Goal: Information Seeking & Learning: Learn about a topic

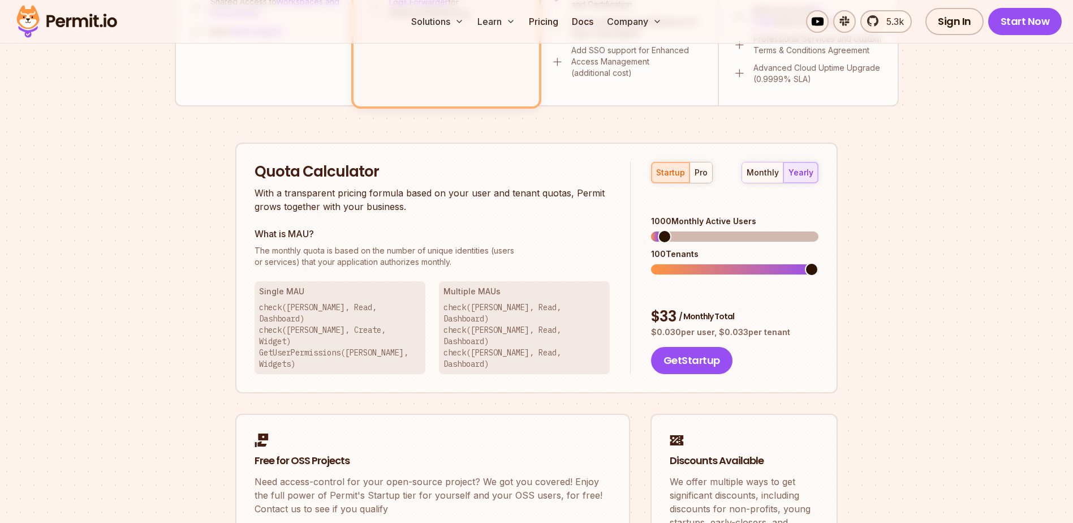
scroll to position [622, 0]
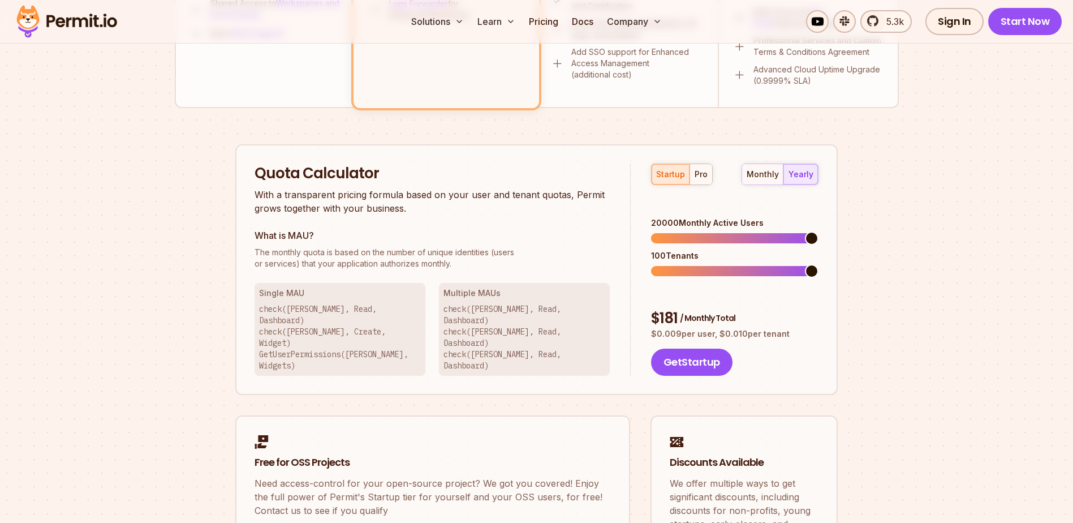
click at [818, 231] on span at bounding box center [812, 238] width 14 height 14
click at [653, 264] on span at bounding box center [658, 271] width 14 height 14
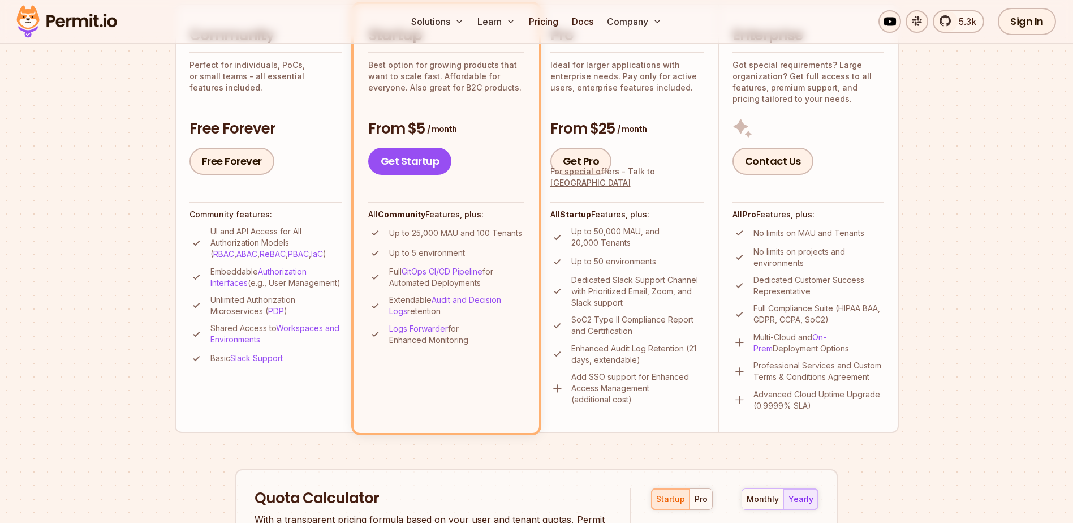
scroll to position [0, 0]
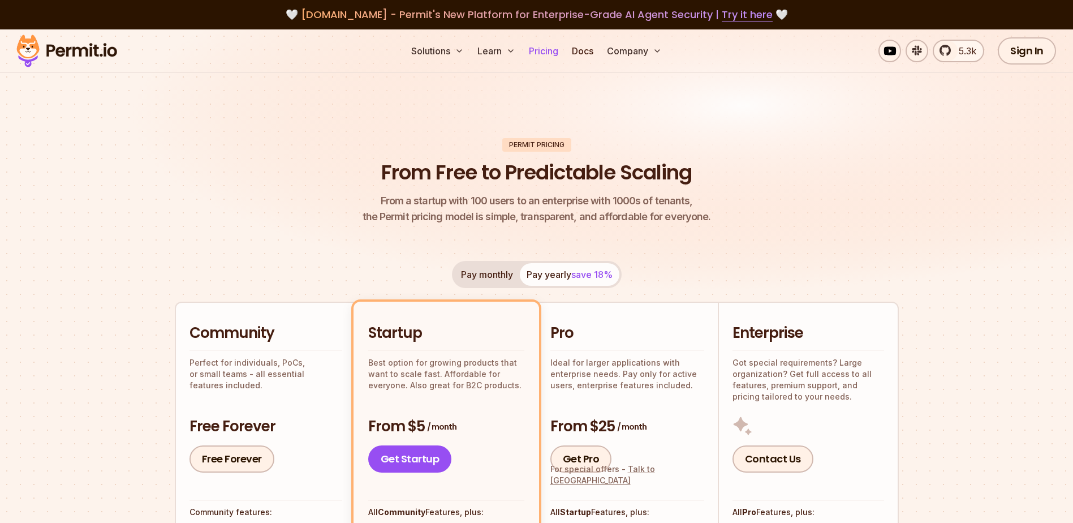
click at [544, 50] on link "Pricing" at bounding box center [543, 51] width 38 height 23
drag, startPoint x: 459, startPoint y: 54, endPoint x: 251, endPoint y: 120, distance: 217.9
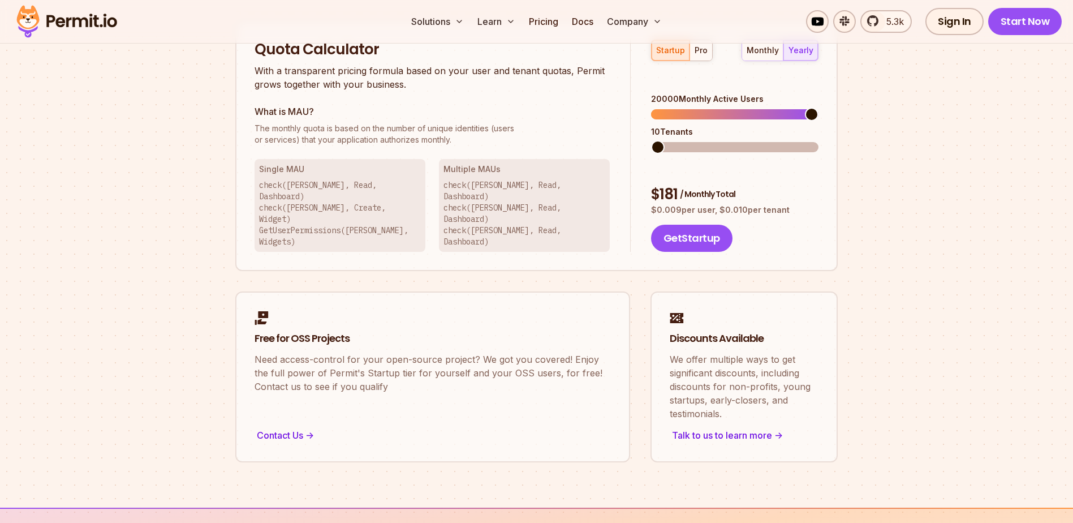
scroll to position [735, 0]
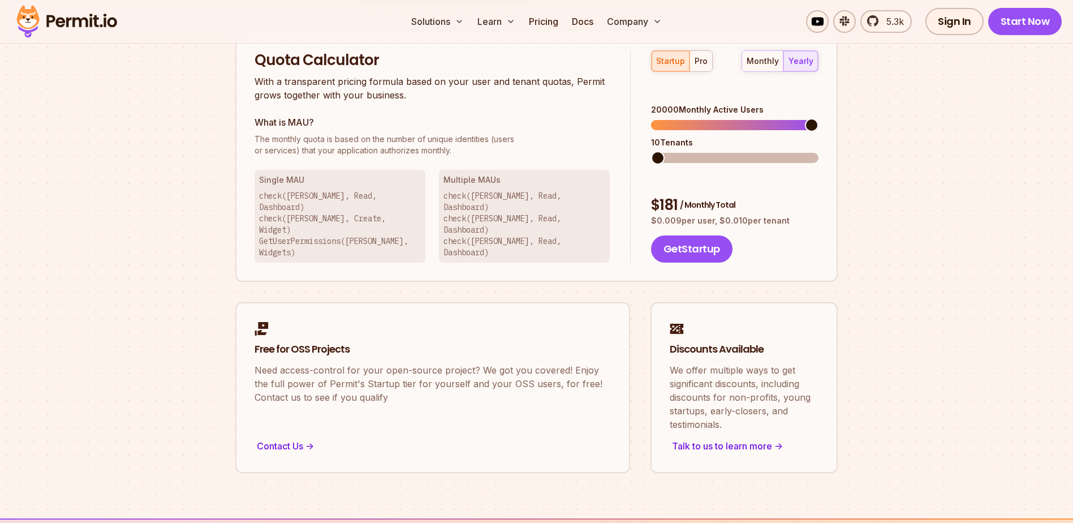
click at [667, 104] on div "20000 Monthly Active Users" at bounding box center [734, 109] width 167 height 11
drag, startPoint x: 667, startPoint y: 93, endPoint x: 639, endPoint y: 101, distance: 29.2
click at [639, 101] on div "startup pro monthly yearly 20000 Monthly Active Users 10 Tenants $ 181 / Monthl…" at bounding box center [725, 156] width 188 height 213
click at [706, 62] on button "pro" at bounding box center [701, 61] width 23 height 20
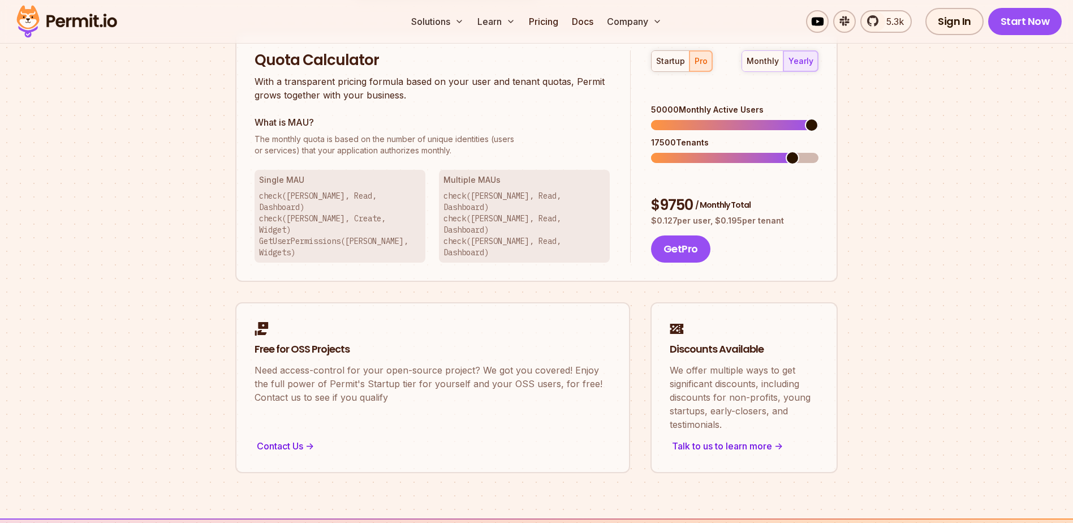
click at [818, 118] on span at bounding box center [812, 125] width 14 height 14
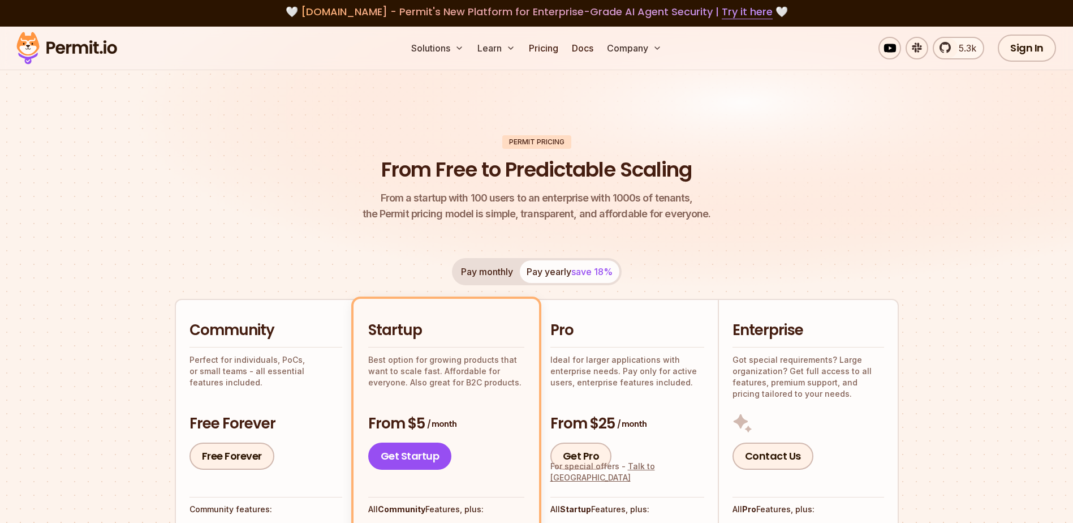
scroll to position [0, 0]
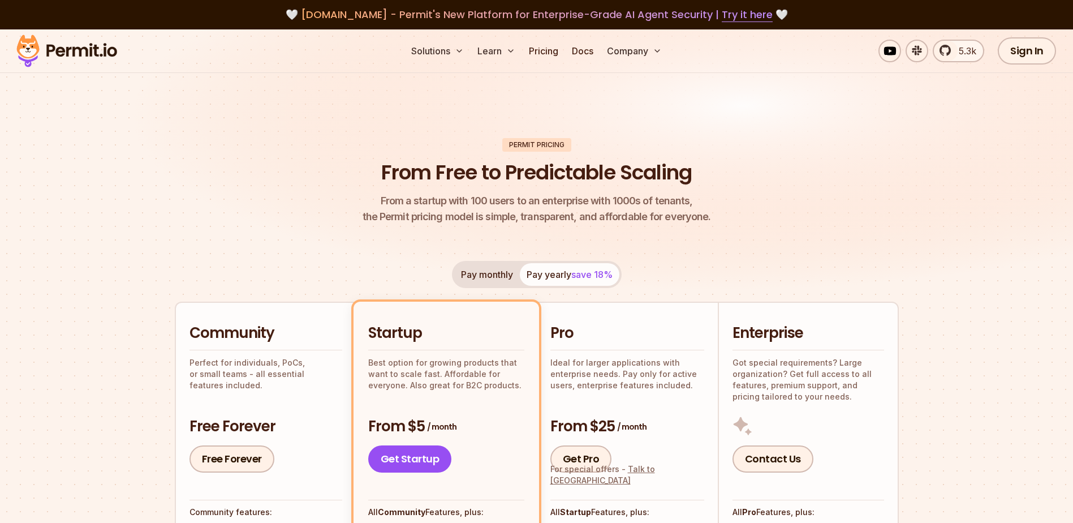
click at [162, 157] on img at bounding box center [536, 172] width 1073 height 286
